Goal: Transaction & Acquisition: Subscribe to service/newsletter

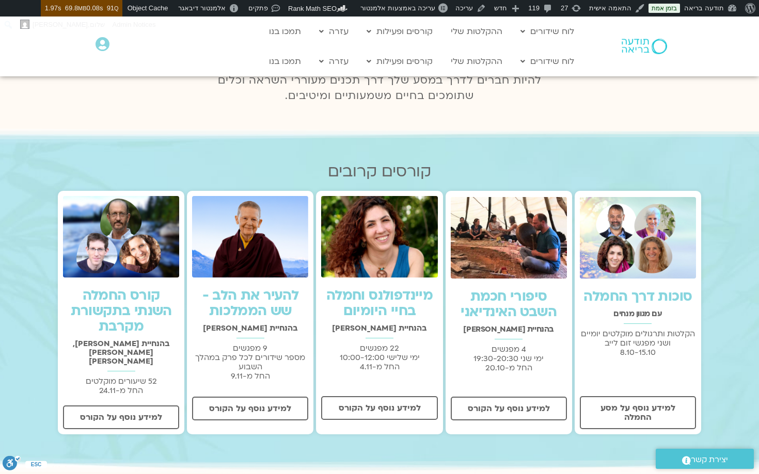
scroll to position [182, 0]
